Goal: Transaction & Acquisition: Purchase product/service

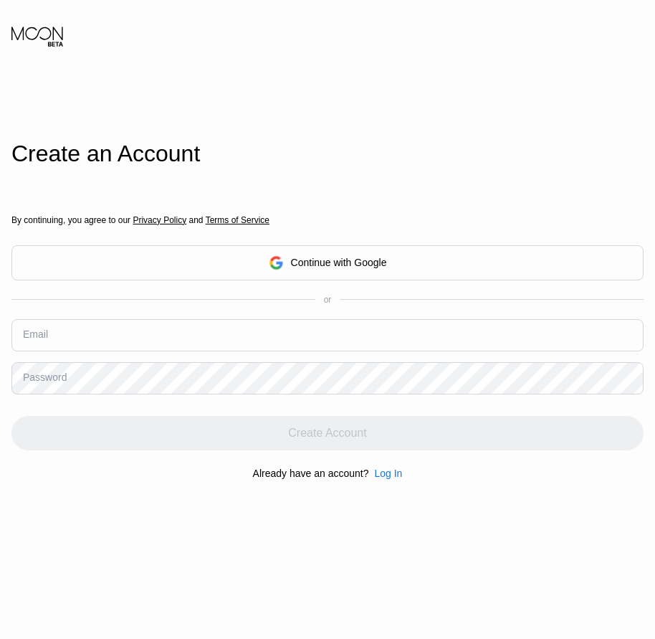
drag, startPoint x: 0, startPoint y: 0, endPoint x: 109, endPoint y: 330, distance: 347.3
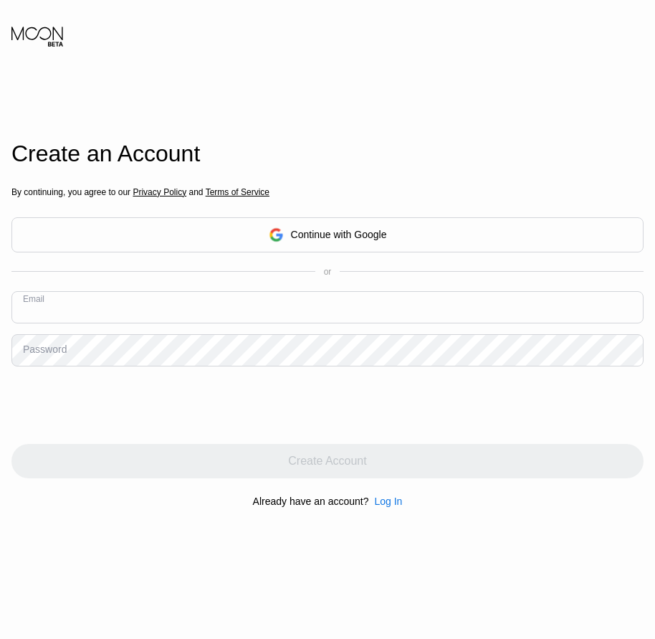
paste input "[EMAIL_ADDRESS][DOMAIN_NAME]"
type input "[EMAIL_ADDRESS][DOMAIN_NAME]"
drag, startPoint x: 54, startPoint y: 356, endPoint x: 34, endPoint y: 352, distance: 21.2
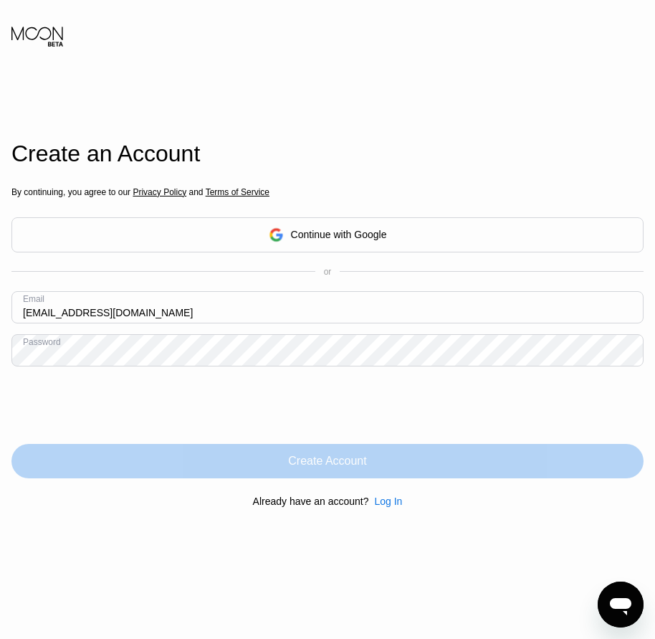
click at [360, 476] on div "Create Account" at bounding box center [327, 461] width 632 height 34
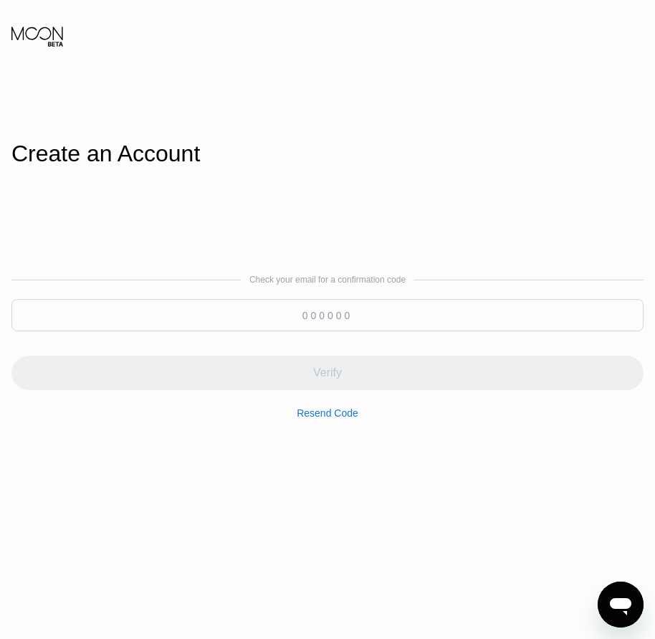
paste input "430149"
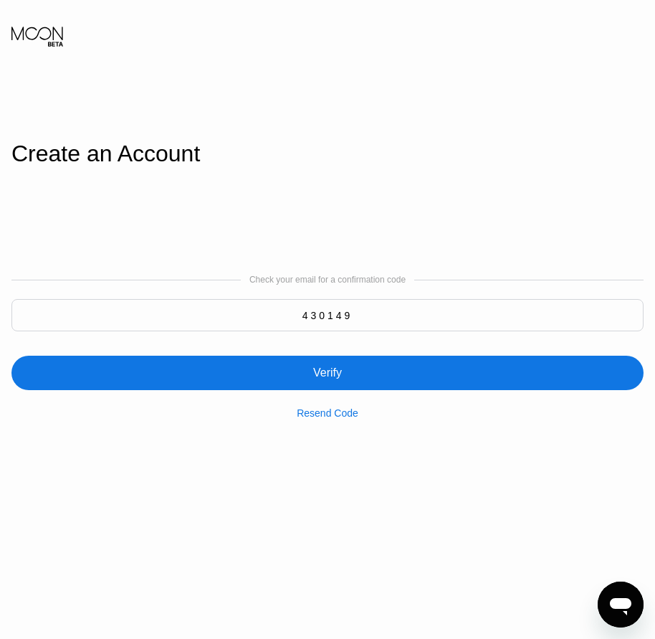
type input "430149"
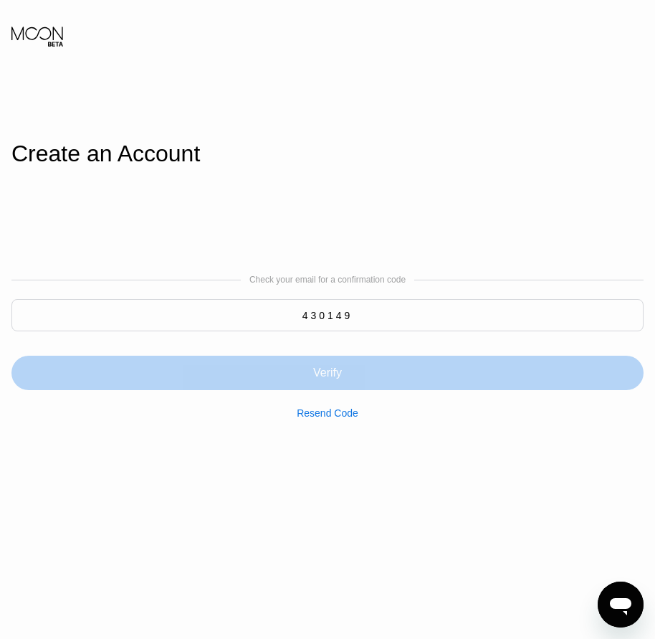
click at [326, 380] on div "Verify" at bounding box center [327, 373] width 29 height 14
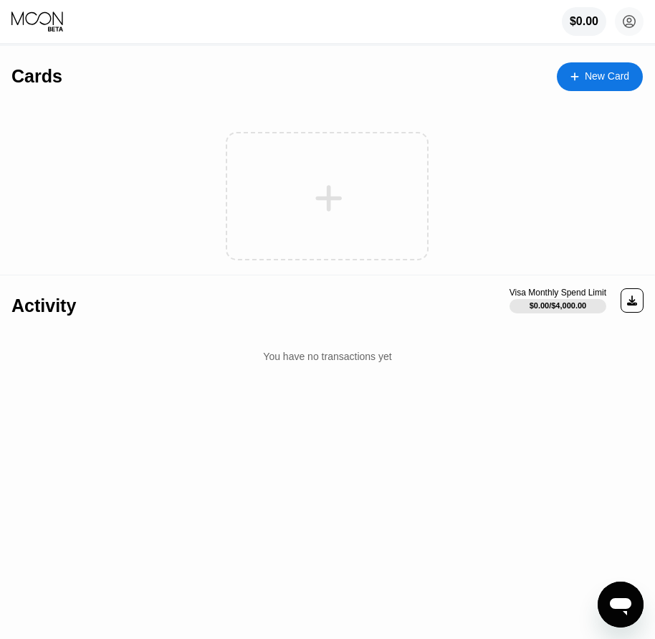
click at [612, 77] on div "New Card" at bounding box center [607, 76] width 44 height 12
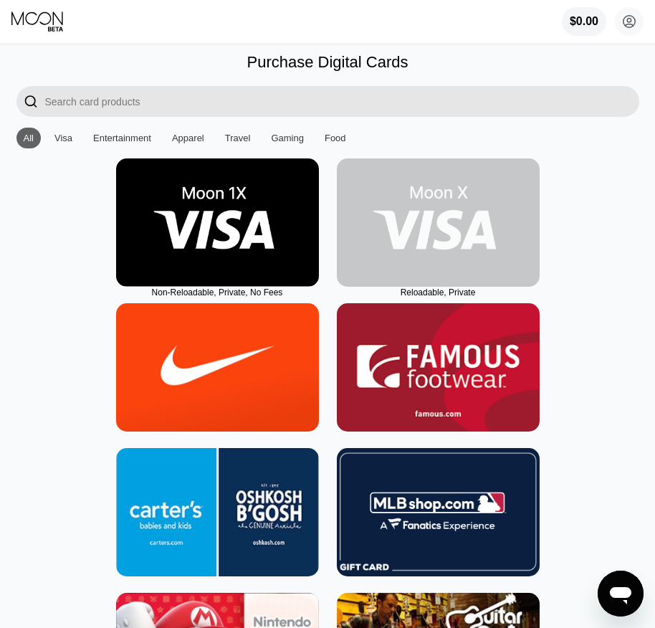
click at [449, 281] on img at bounding box center [438, 222] width 203 height 128
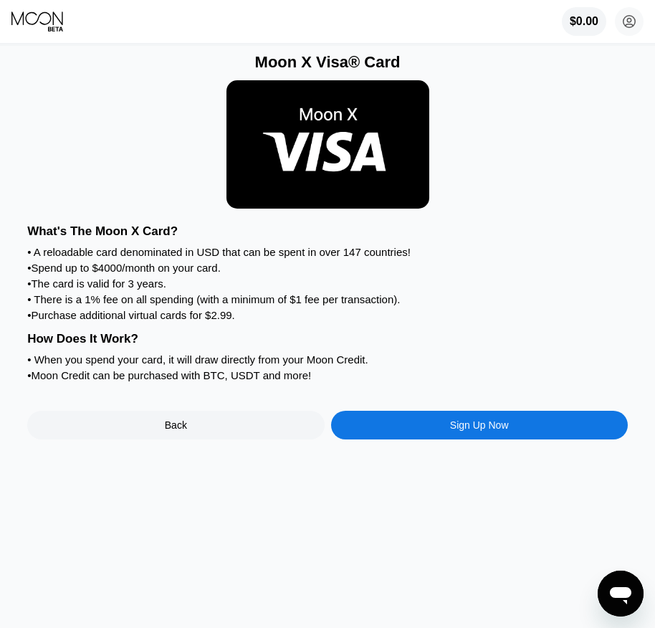
click at [474, 431] on div "Sign Up Now" at bounding box center [479, 424] width 59 height 11
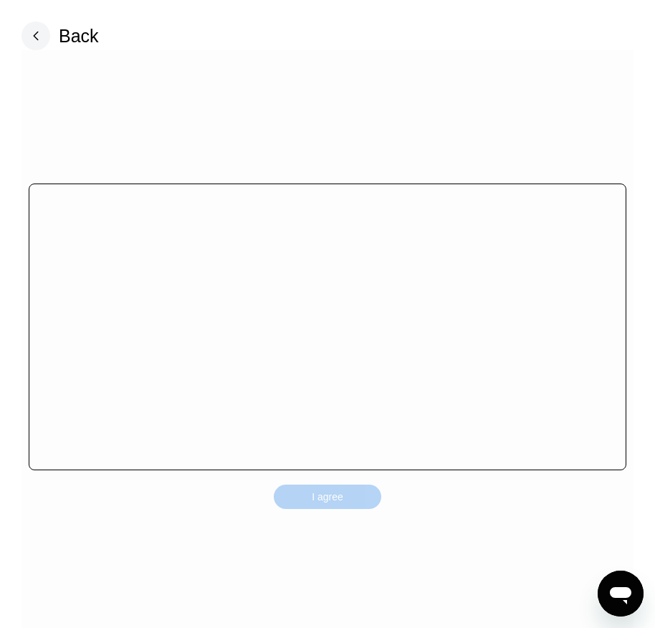
click at [346, 500] on div "I agree" at bounding box center [328, 497] width 108 height 24
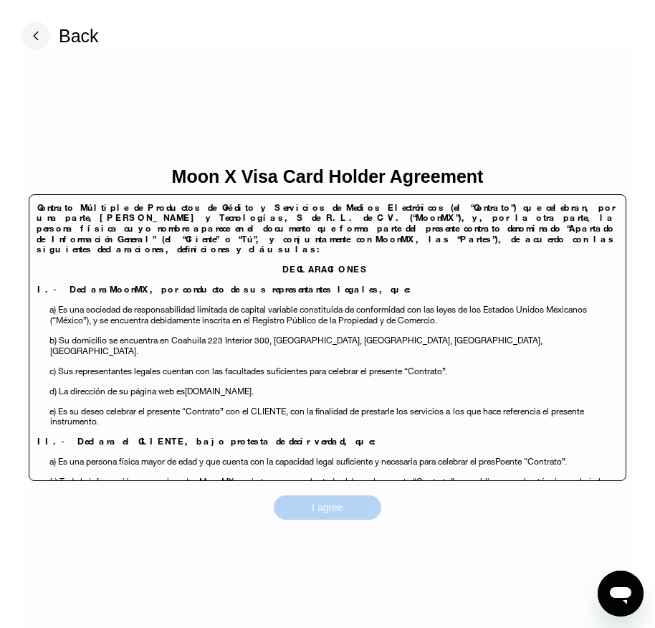
click at [345, 510] on div "I agree" at bounding box center [328, 507] width 108 height 24
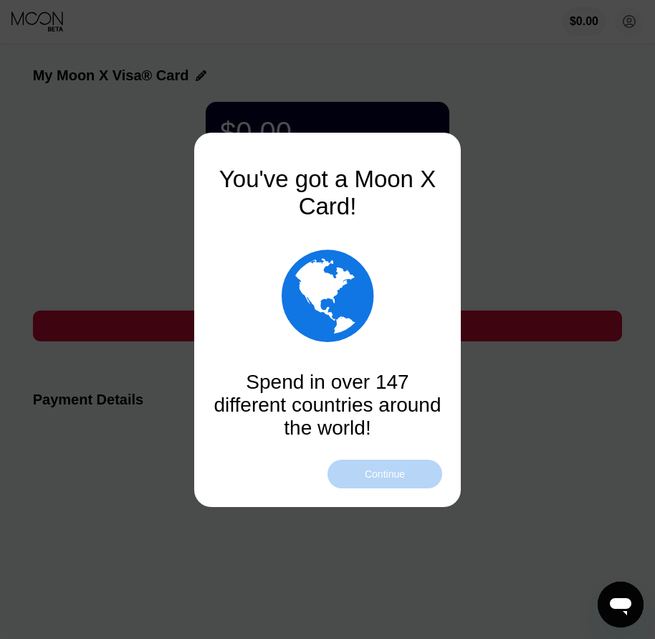
click at [388, 480] on div "Continue" at bounding box center [385, 474] width 115 height 29
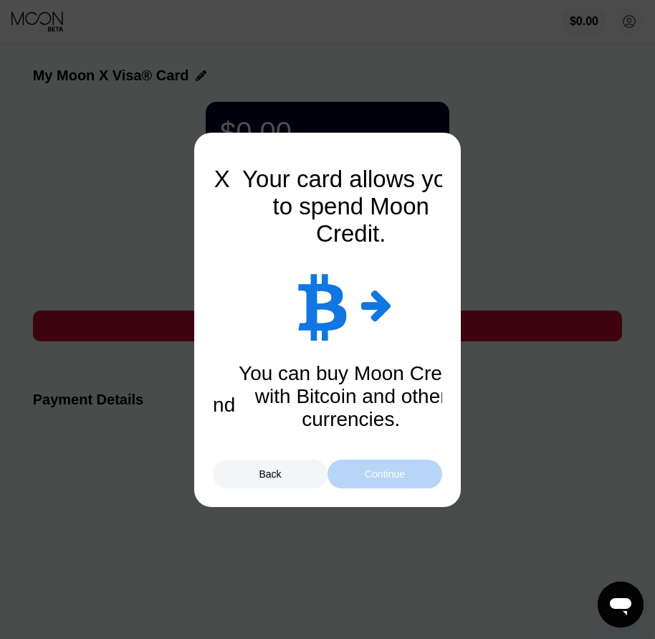
click at [388, 480] on div "Continue" at bounding box center [385, 474] width 115 height 29
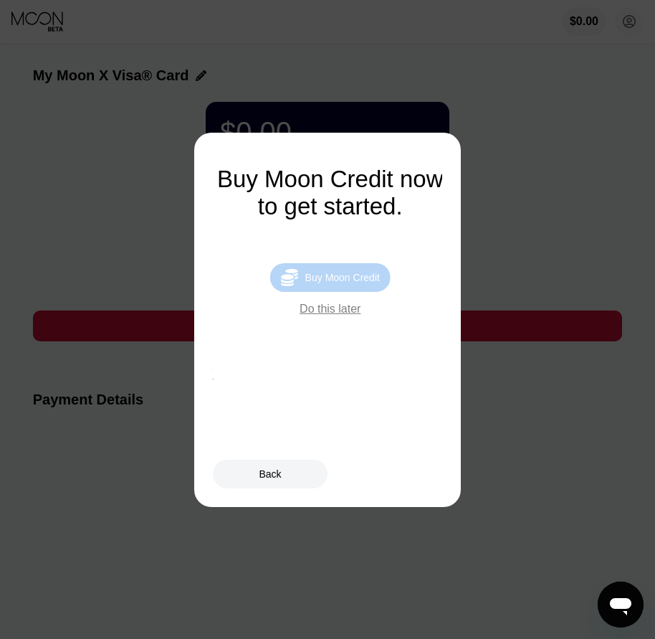
click at [348, 280] on div "Buy Moon Credit" at bounding box center [342, 277] width 75 height 11
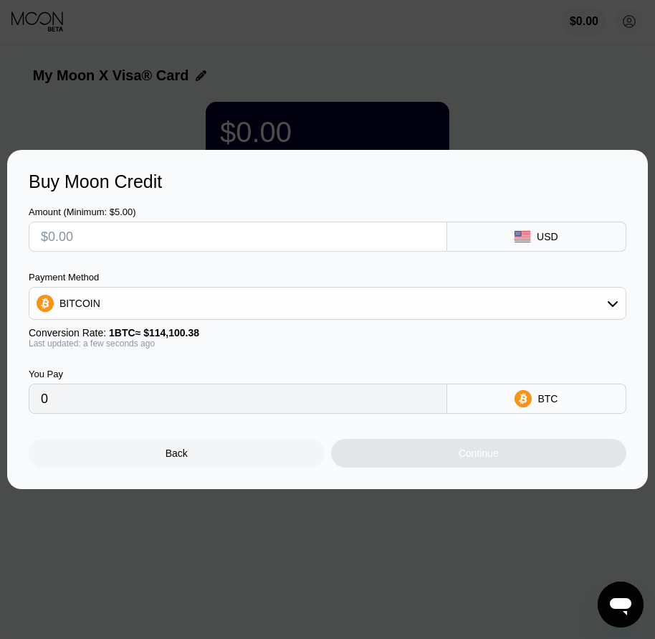
click at [218, 460] on div "Back" at bounding box center [177, 453] width 296 height 29
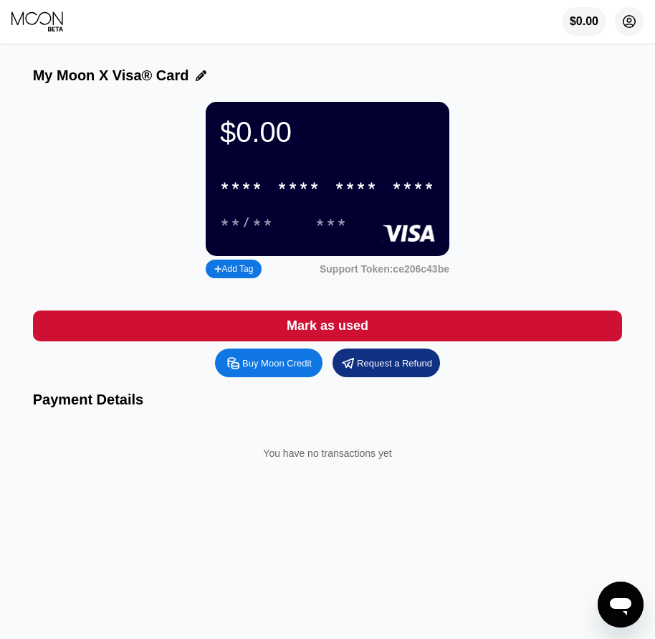
click at [622, 27] on circle at bounding box center [629, 21] width 29 height 29
